Goal: Information Seeking & Learning: Learn about a topic

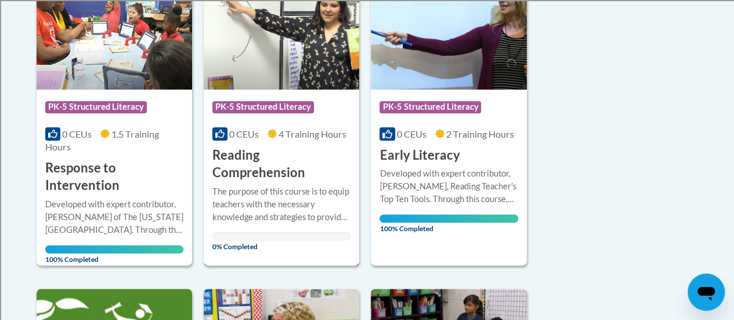
click at [278, 154] on h3 "Reading Comprehension" at bounding box center [281, 164] width 138 height 36
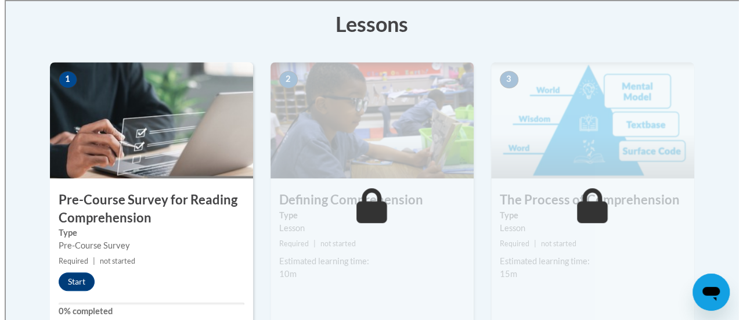
scroll to position [348, 0]
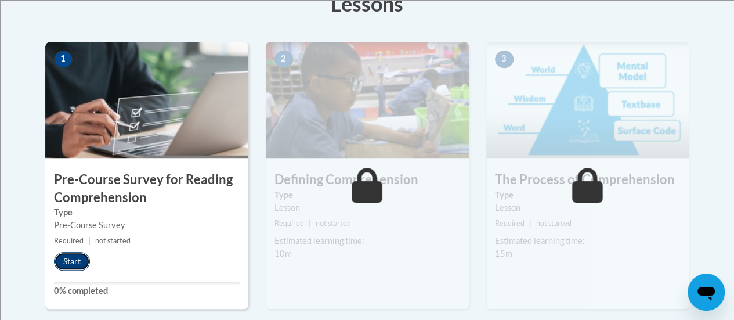
click at [70, 261] on button "Start" at bounding box center [72, 261] width 36 height 19
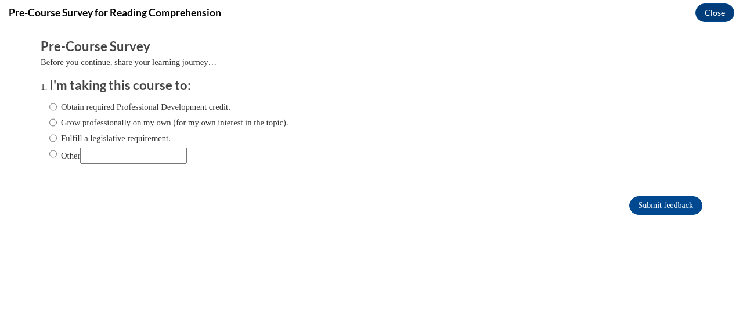
scroll to position [0, 0]
click at [49, 158] on input "Other" at bounding box center [53, 153] width 8 height 13
radio input "true"
click at [100, 158] on input "Other" at bounding box center [133, 155] width 107 height 16
type input "DPI requirement for ACT 20"
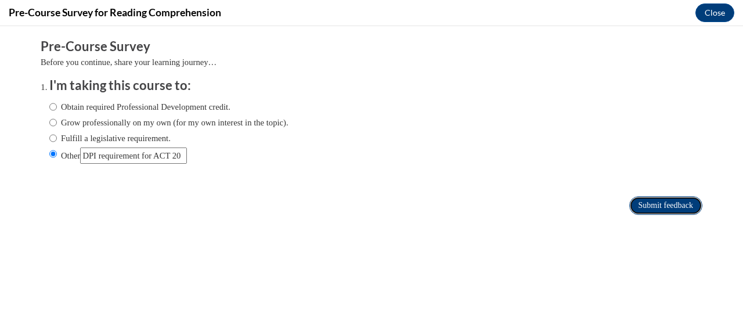
click at [631, 204] on input "Submit feedback" at bounding box center [665, 205] width 73 height 19
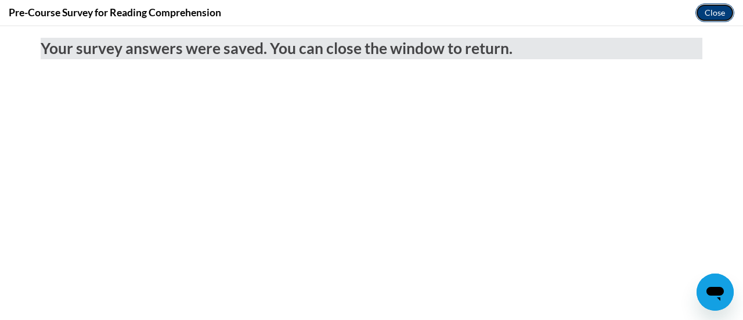
click at [706, 10] on button "Close" at bounding box center [714, 12] width 39 height 19
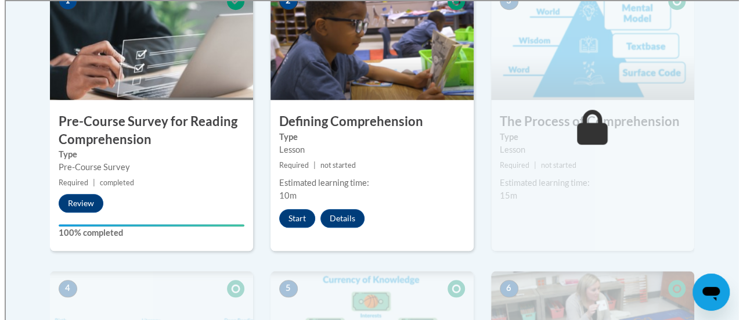
scroll to position [464, 0]
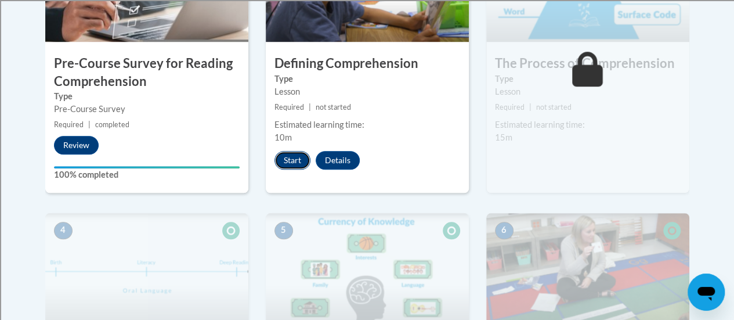
click at [298, 157] on button "Start" at bounding box center [292, 160] width 36 height 19
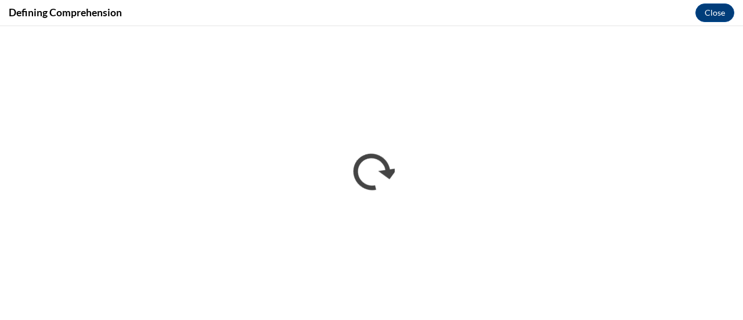
scroll to position [0, 0]
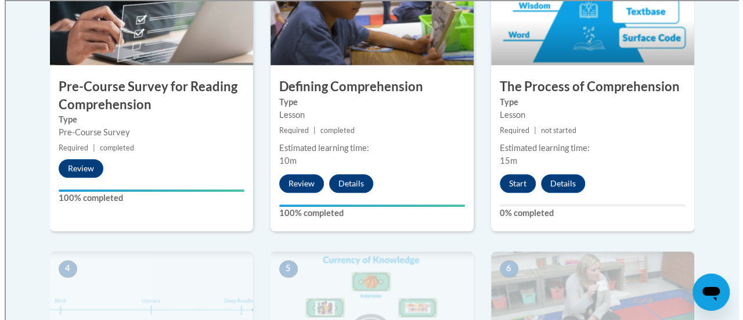
scroll to position [464, 0]
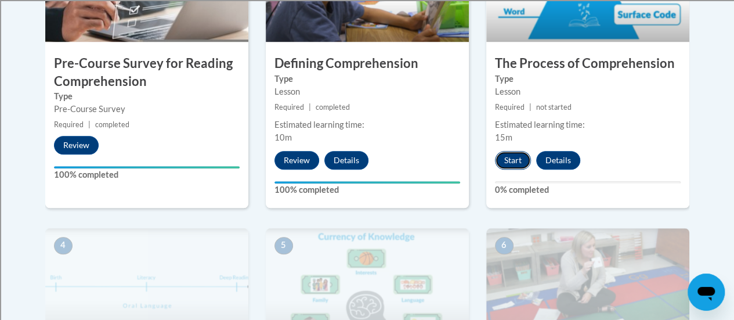
click at [509, 161] on button "Start" at bounding box center [513, 160] width 36 height 19
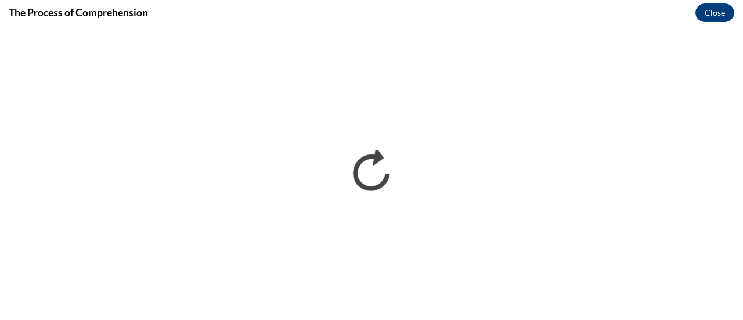
scroll to position [0, 0]
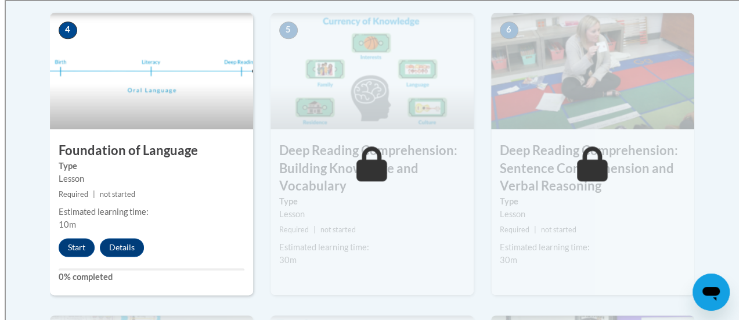
scroll to position [696, 0]
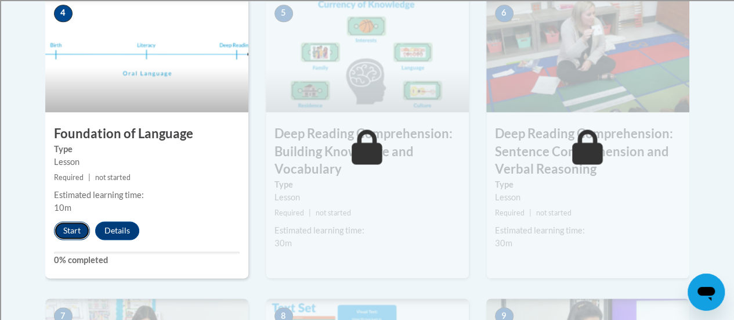
click at [75, 226] on button "Start" at bounding box center [72, 230] width 36 height 19
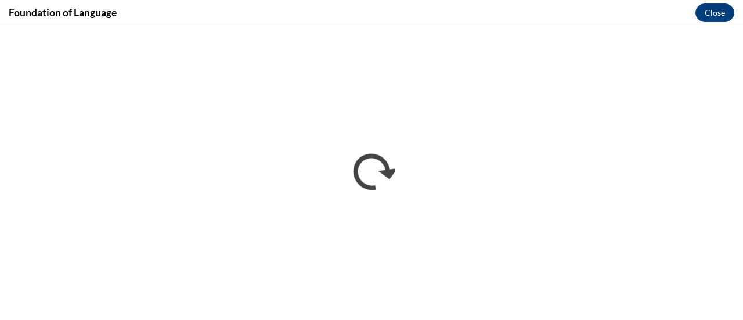
scroll to position [0, 0]
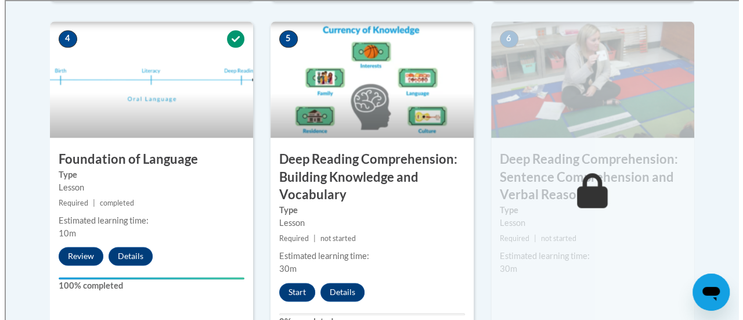
scroll to position [696, 0]
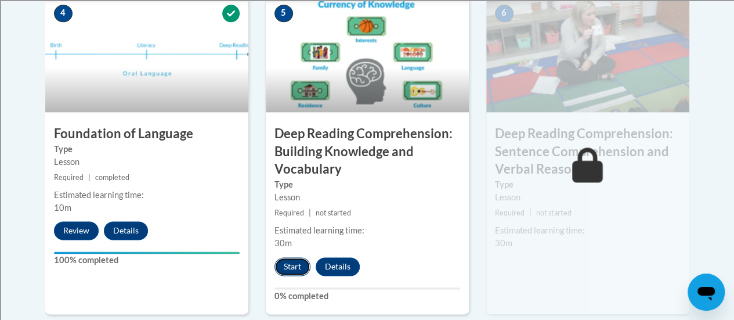
click at [295, 263] on button "Start" at bounding box center [292, 266] width 36 height 19
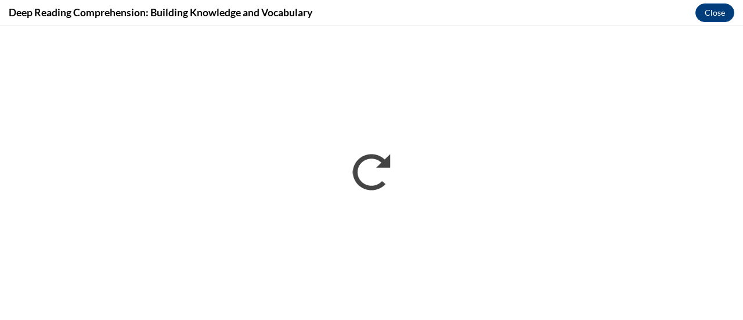
scroll to position [0, 0]
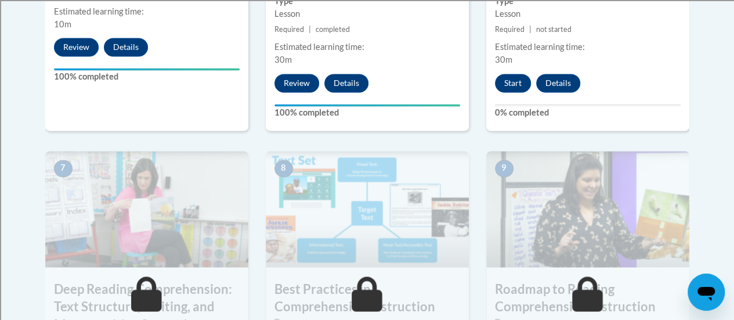
scroll to position [870, 0]
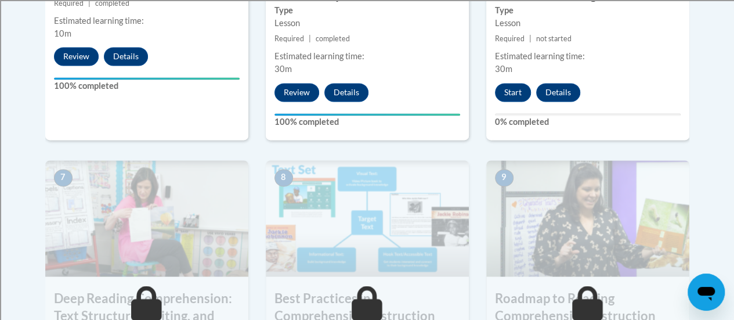
click at [608, 59] on div "Estimated learning time:" at bounding box center [588, 56] width 186 height 13
click at [507, 88] on button "Start" at bounding box center [513, 92] width 36 height 19
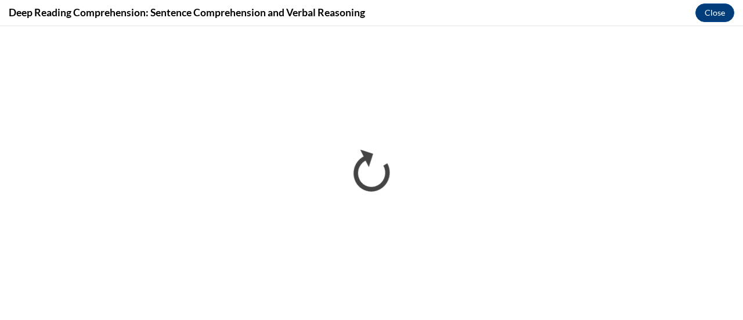
scroll to position [0, 0]
